Goal: Task Accomplishment & Management: Use online tool/utility

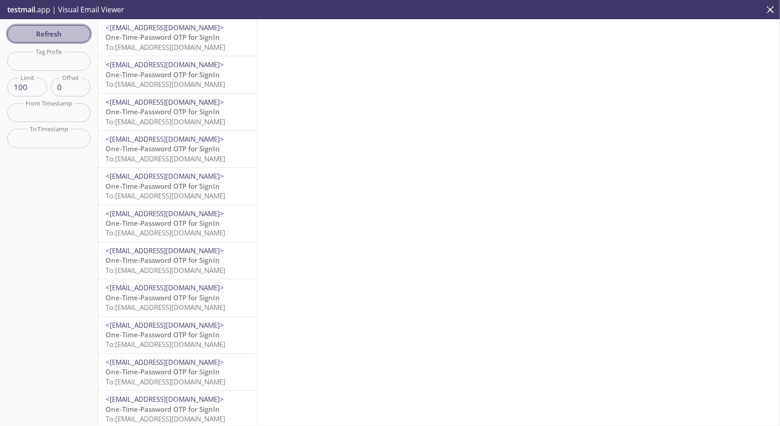
click at [60, 35] on span "Refresh" at bounding box center [49, 34] width 69 height 12
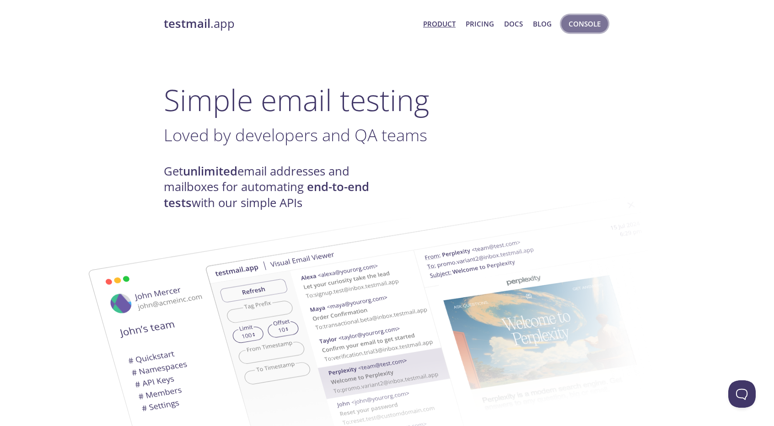
click at [589, 28] on span "Console" at bounding box center [584, 24] width 32 height 12
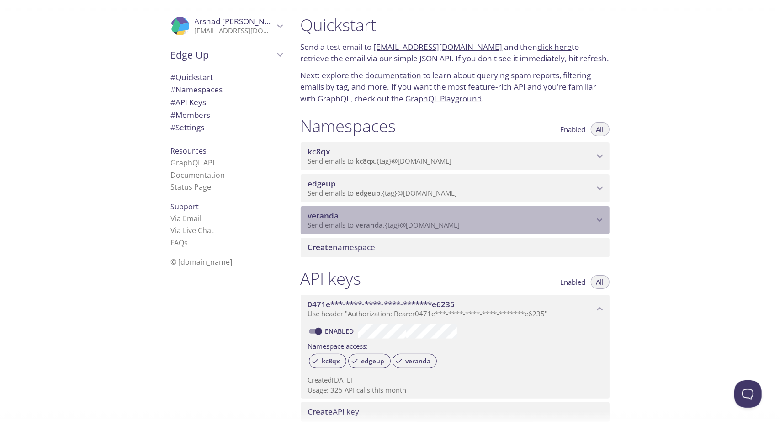
click at [598, 219] on icon "veranda namespace" at bounding box center [600, 221] width 6 height 4
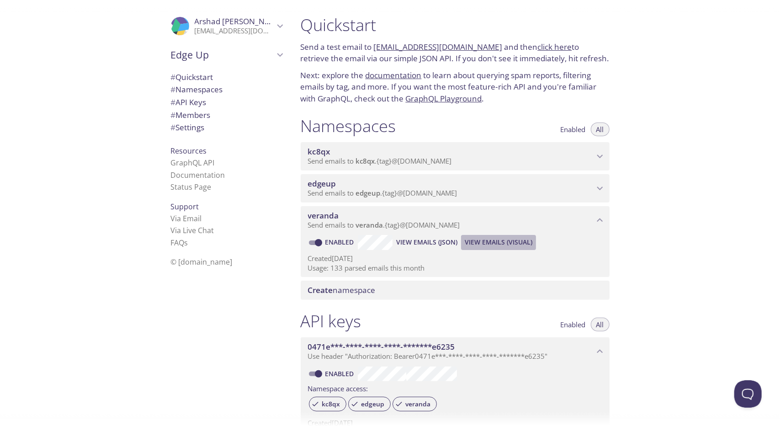
click at [478, 244] on span "View Emails (Visual)" at bounding box center [499, 242] width 68 height 11
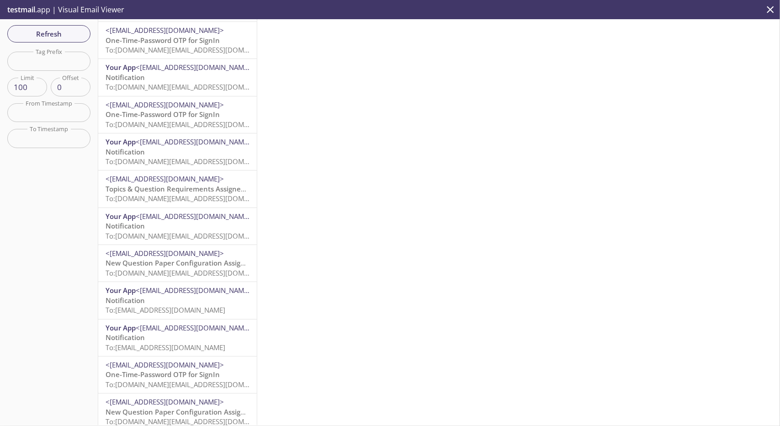
scroll to position [370, 0]
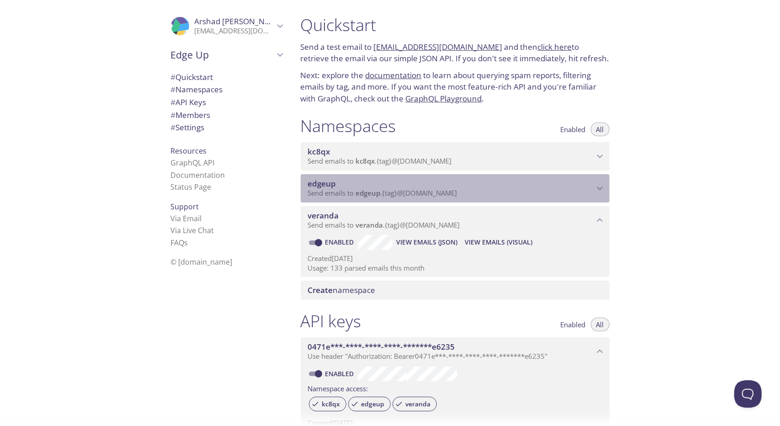
click at [596, 189] on icon "edgeup namespace" at bounding box center [600, 188] width 12 height 12
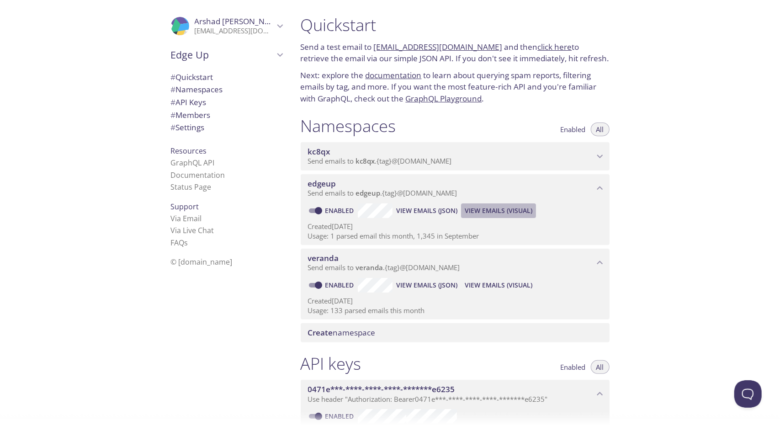
click at [502, 208] on span "View Emails (Visual)" at bounding box center [499, 210] width 68 height 11
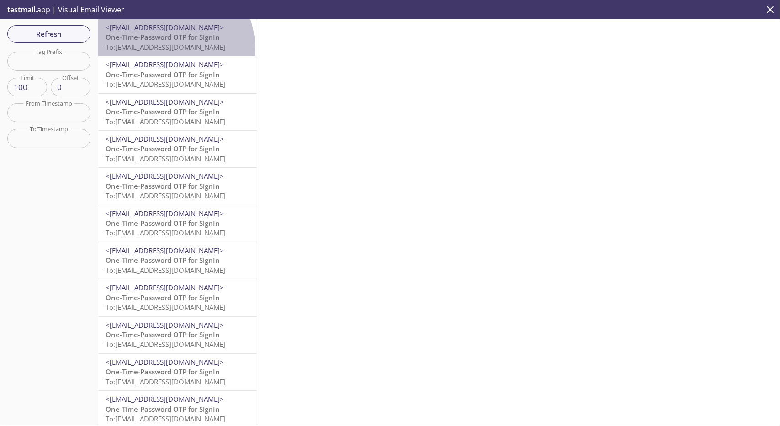
click at [160, 50] on span "To: [EMAIL_ADDRESS][DOMAIN_NAME]" at bounding box center [166, 47] width 120 height 9
